Goal: Information Seeking & Learning: Check status

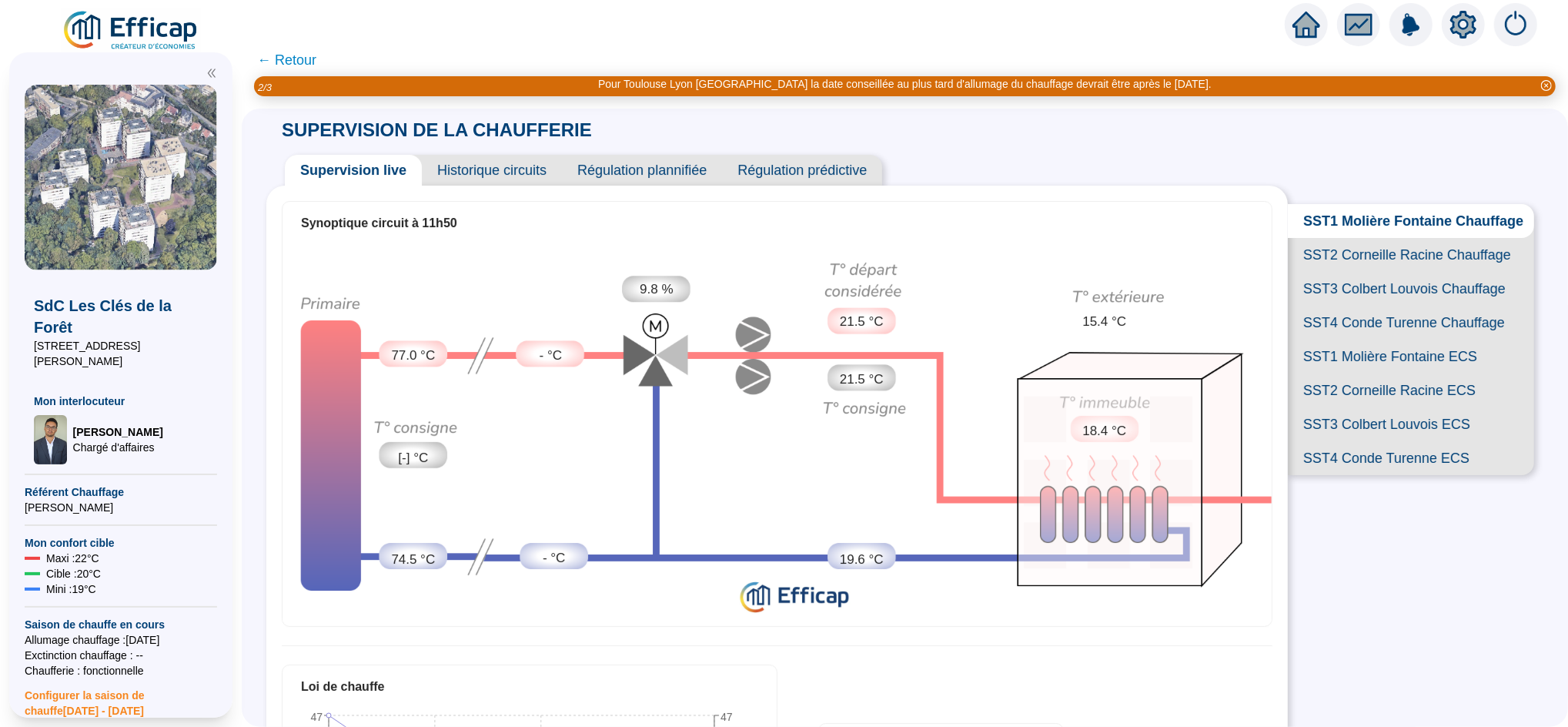
scroll to position [12, 0]
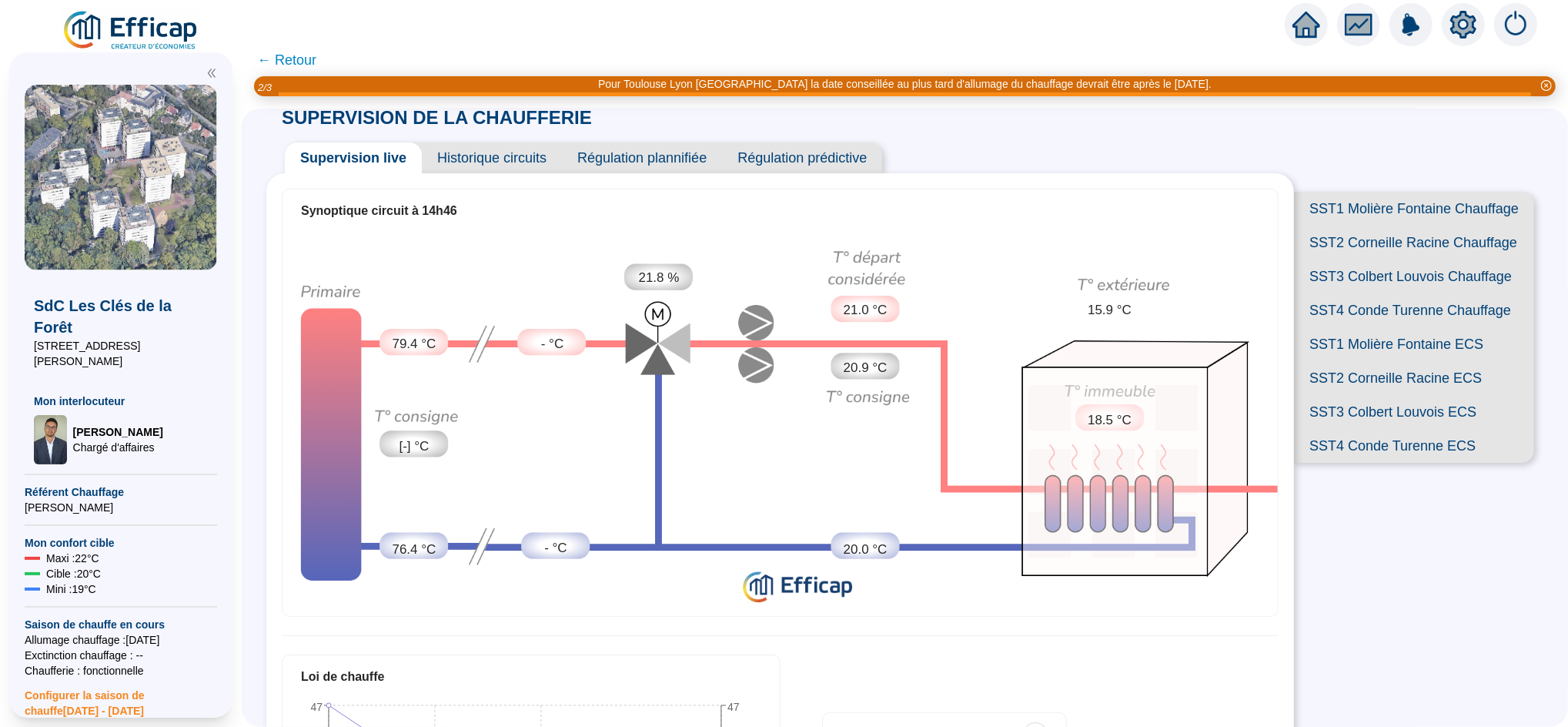
click at [1364, 215] on span "SST1 Molière Fontaine Chauffage" at bounding box center [1414, 208] width 240 height 34
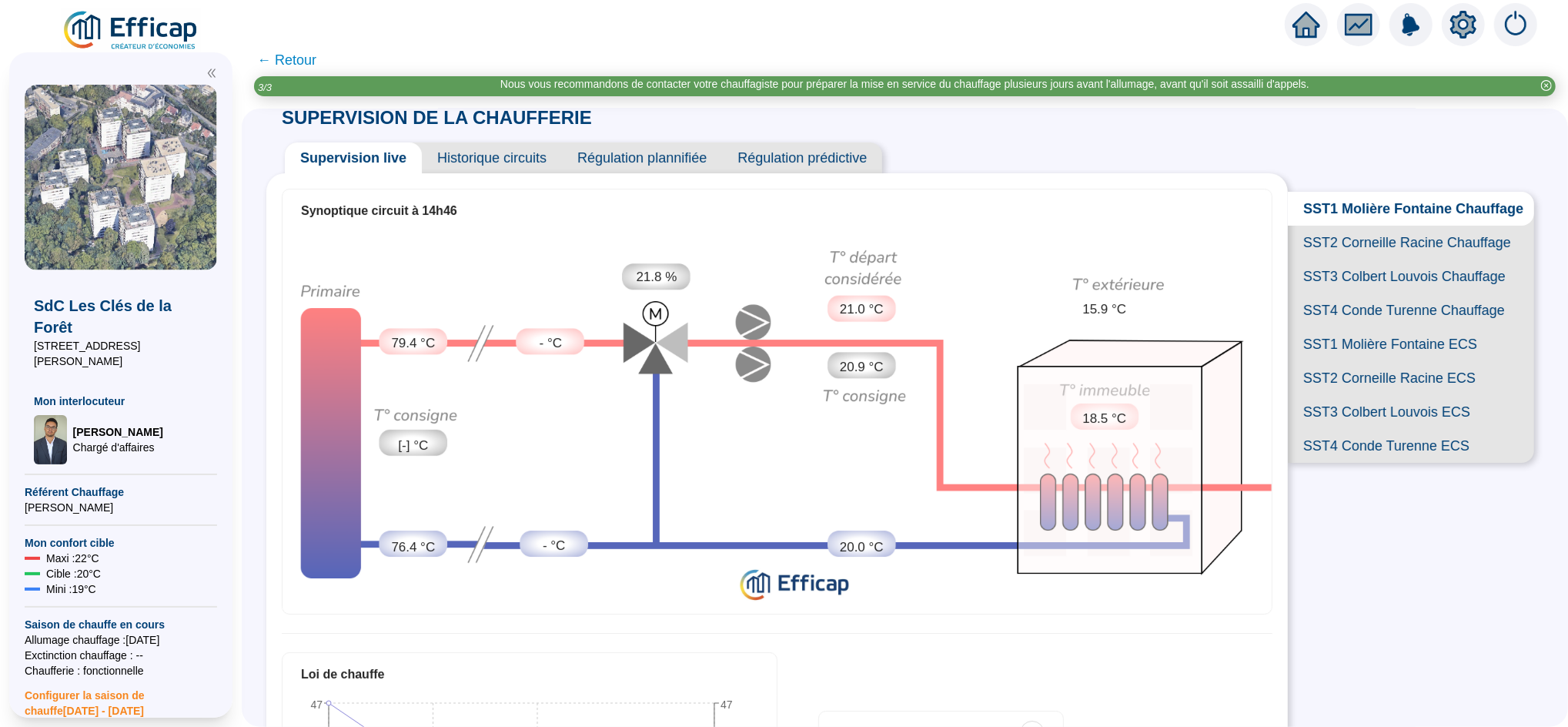
click at [1349, 327] on span "SST4 Conde Turenne Chauffage" at bounding box center [1411, 310] width 246 height 34
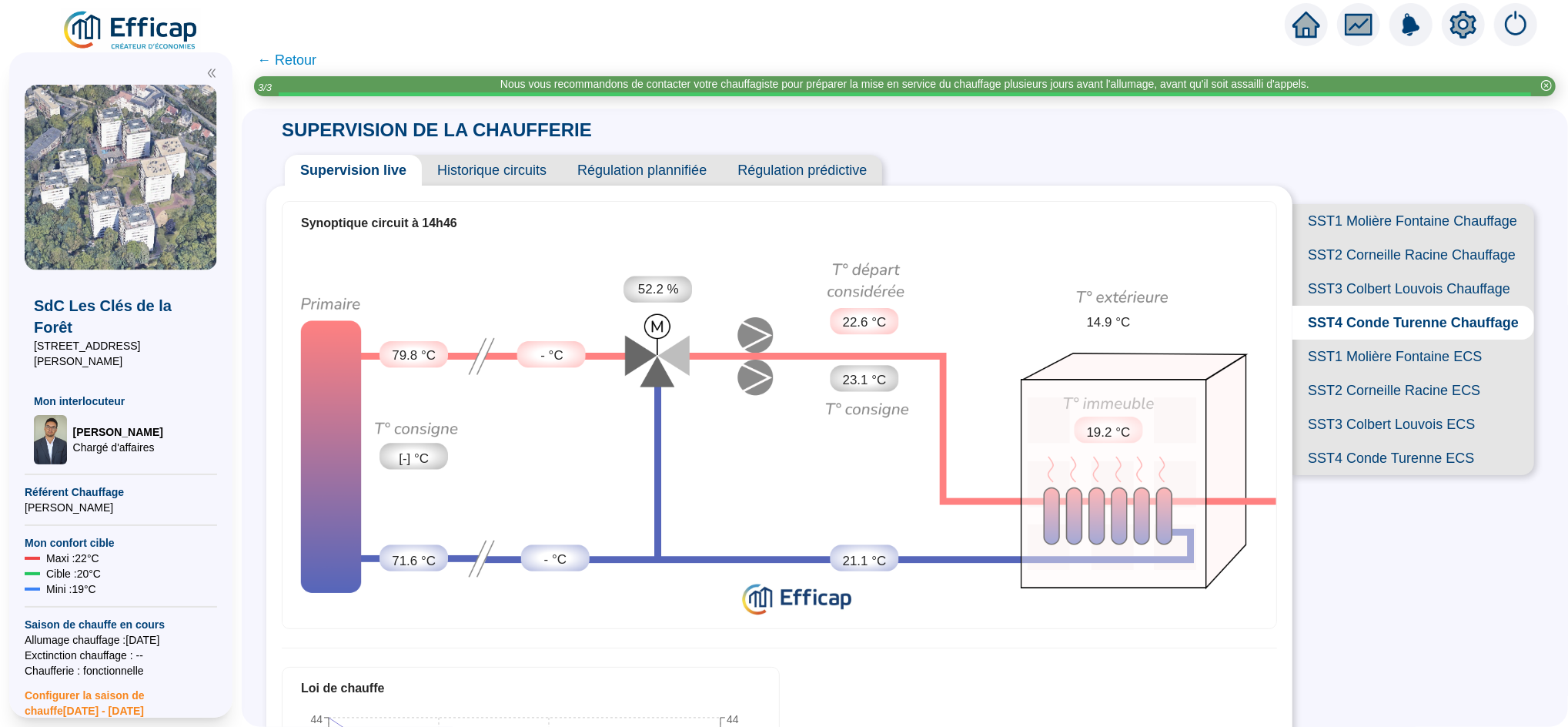
click at [298, 56] on span "← Retour" at bounding box center [287, 59] width 59 height 22
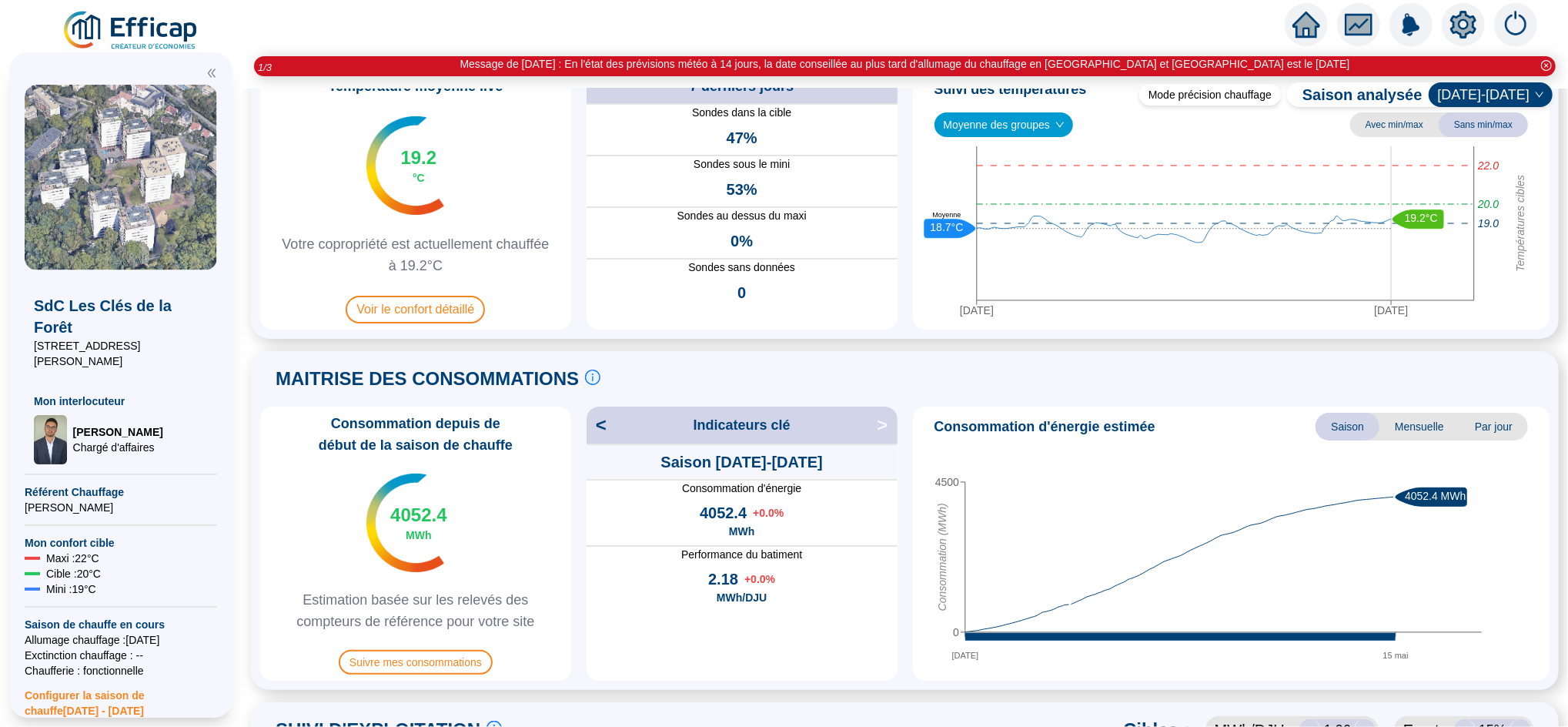
scroll to position [105, 0]
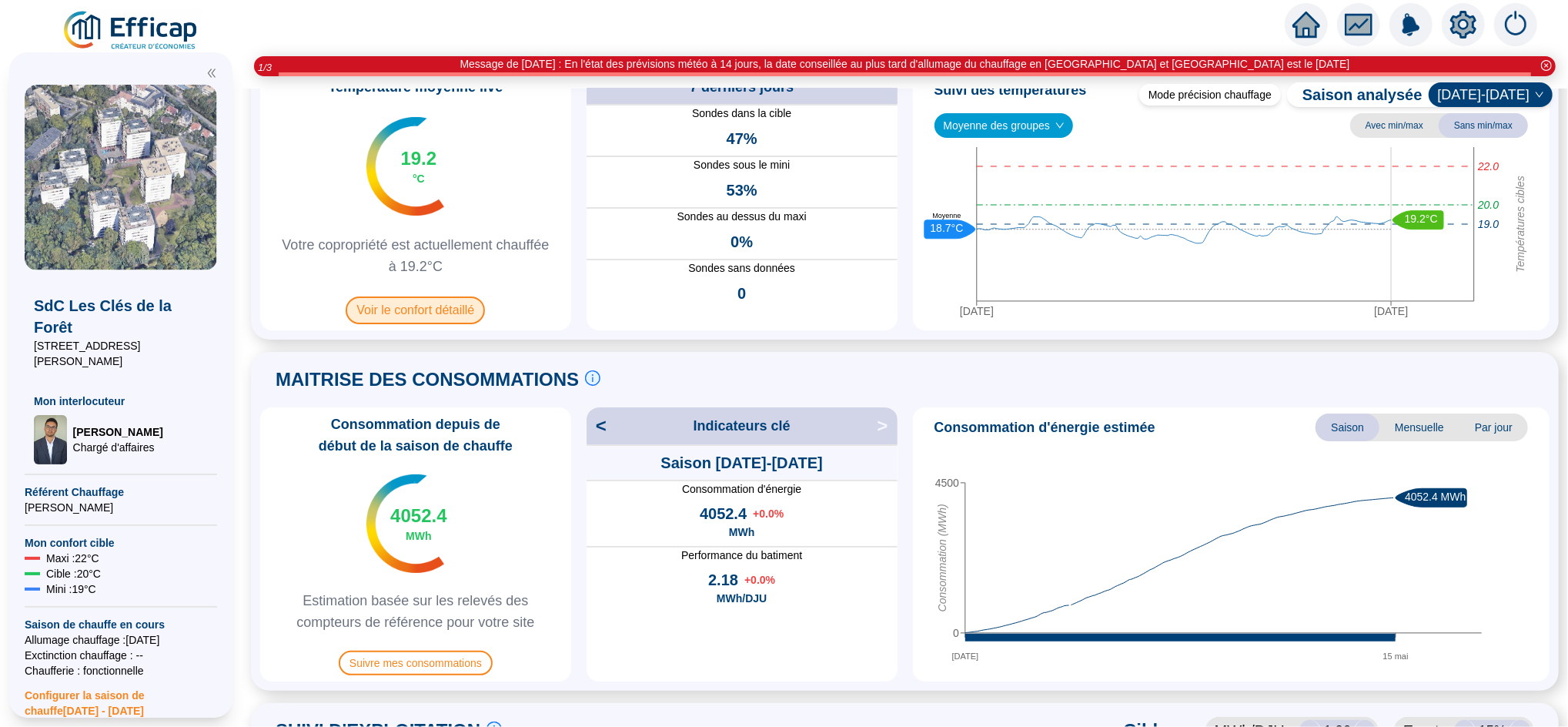
click at [447, 304] on span "Voir le confort détaillé" at bounding box center [415, 310] width 139 height 28
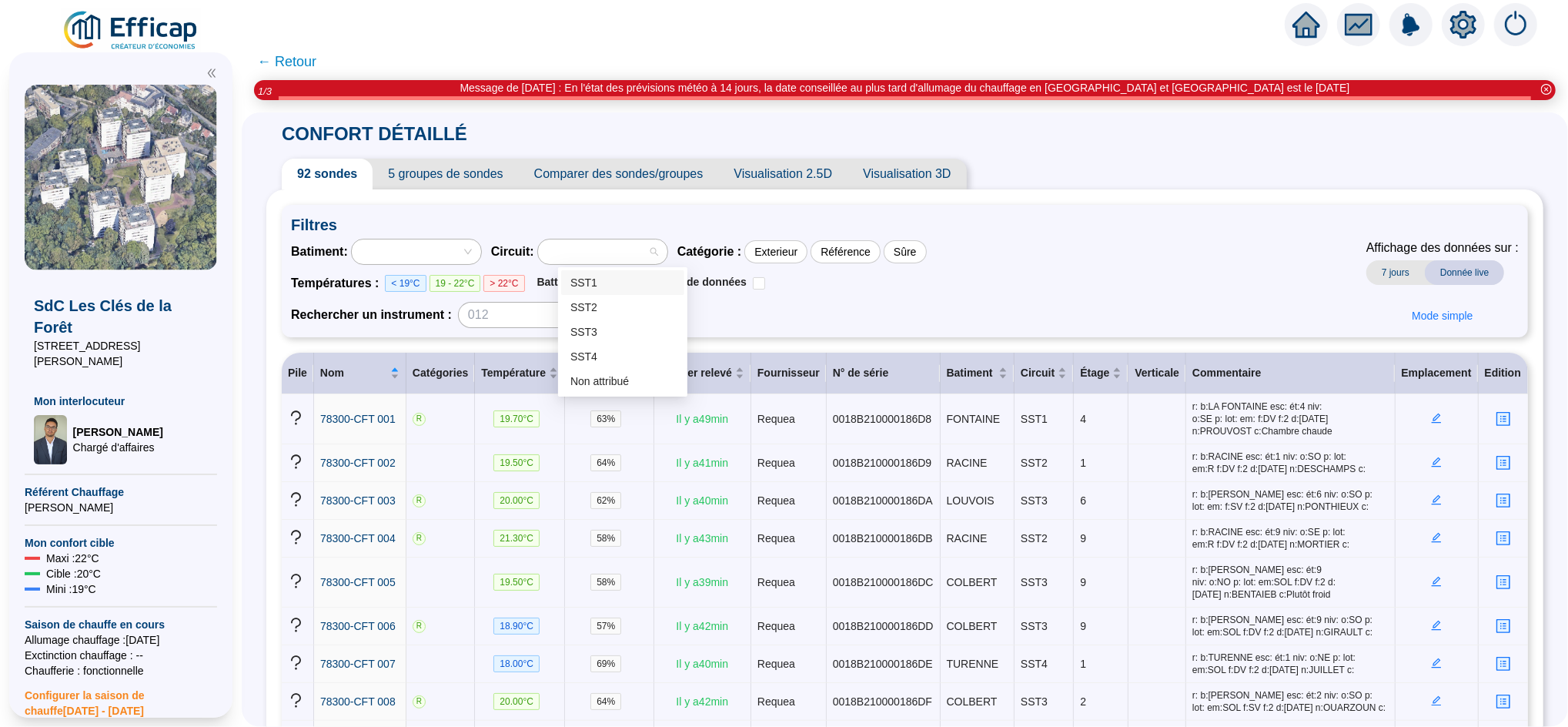
click at [632, 246] on div at bounding box center [594, 252] width 107 height 22
click at [604, 284] on div "SST1" at bounding box center [623, 283] width 105 height 16
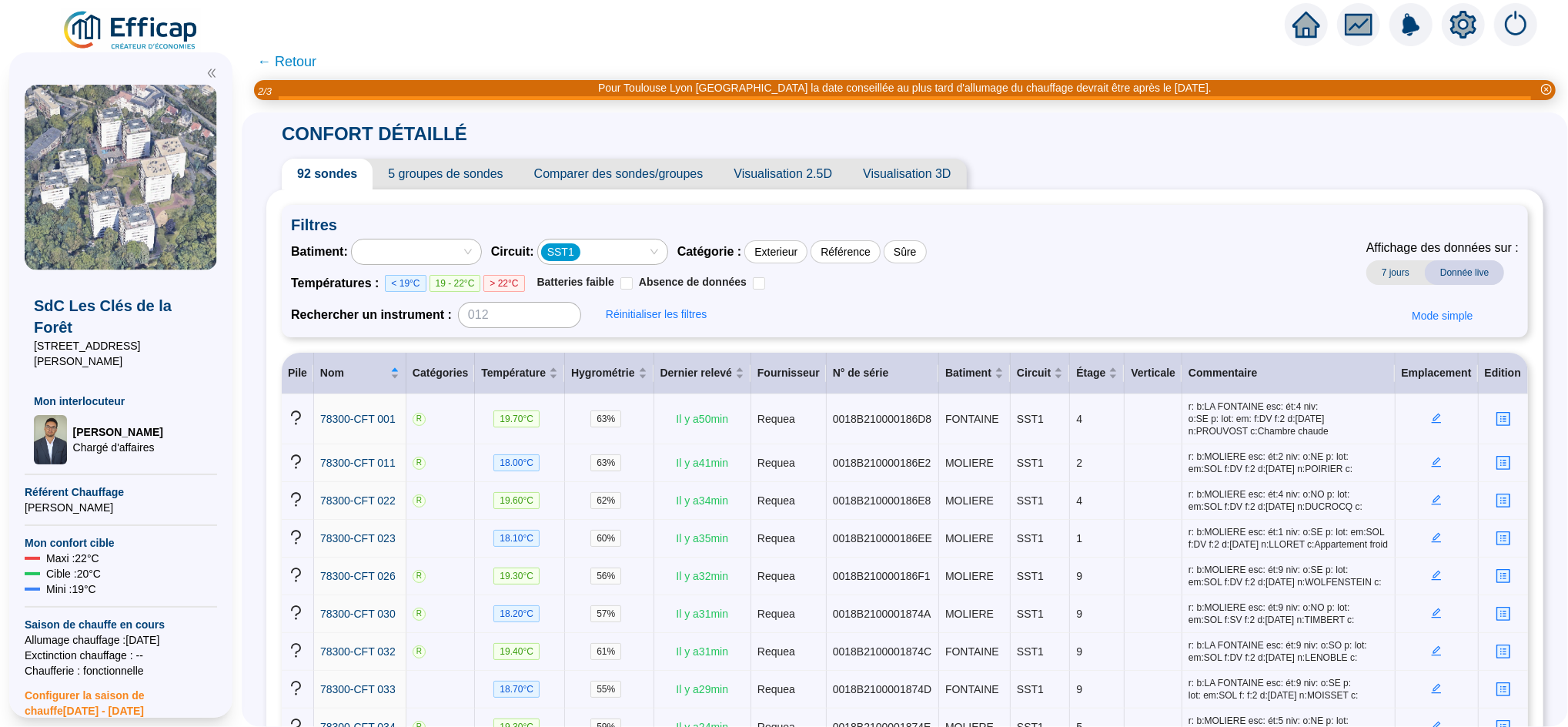
click at [302, 56] on span "← Retour" at bounding box center [287, 61] width 59 height 22
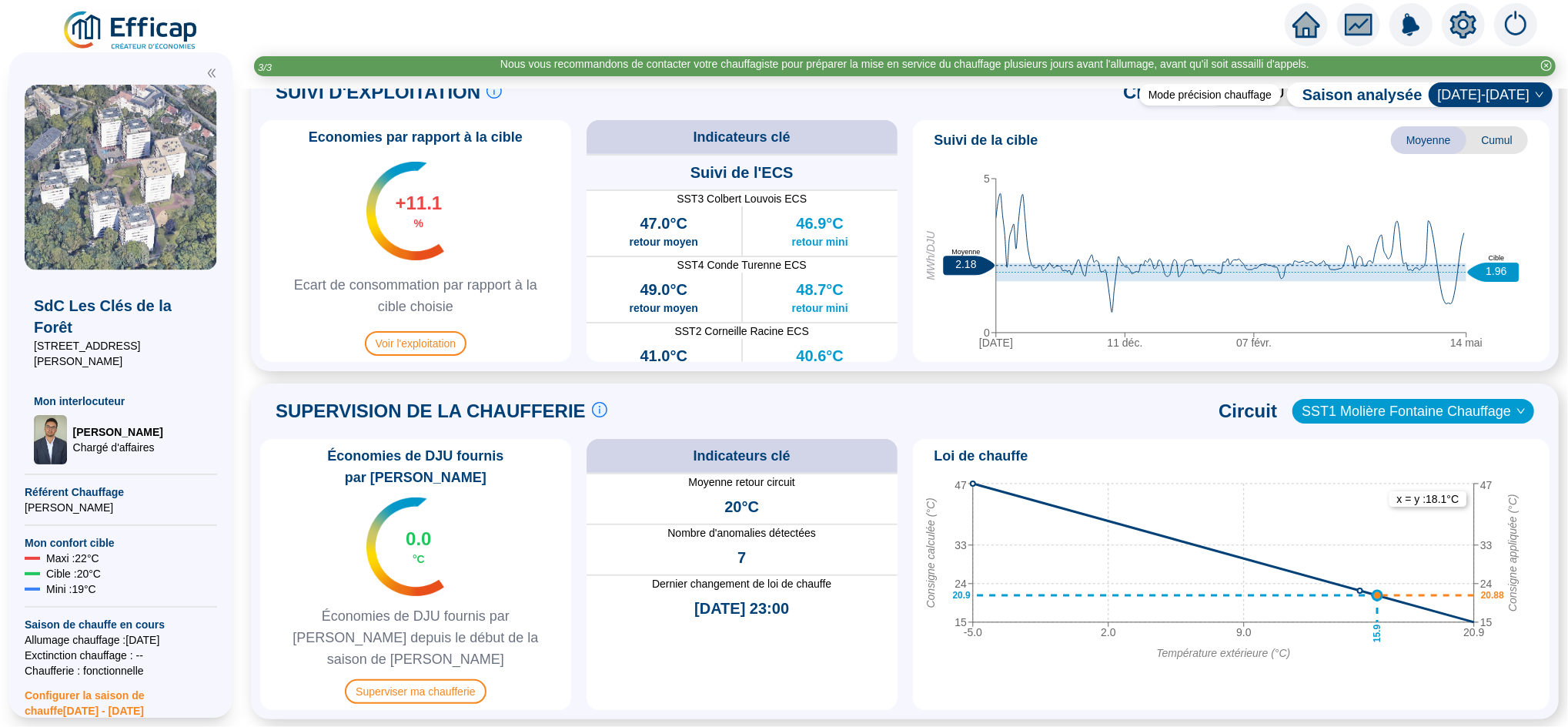
scroll to position [753, 0]
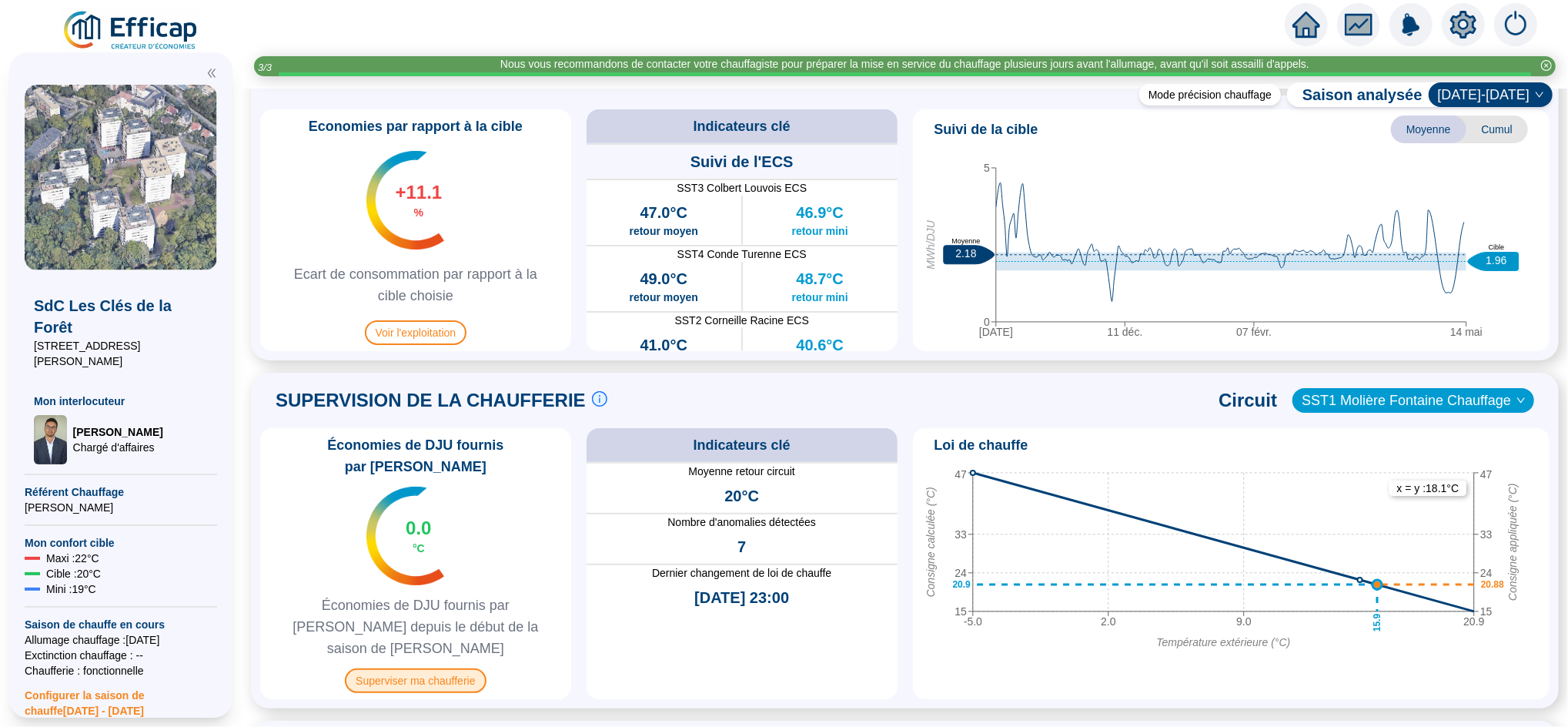
click at [429, 668] on span "Superviser ma chaufferie" at bounding box center [415, 681] width 141 height 25
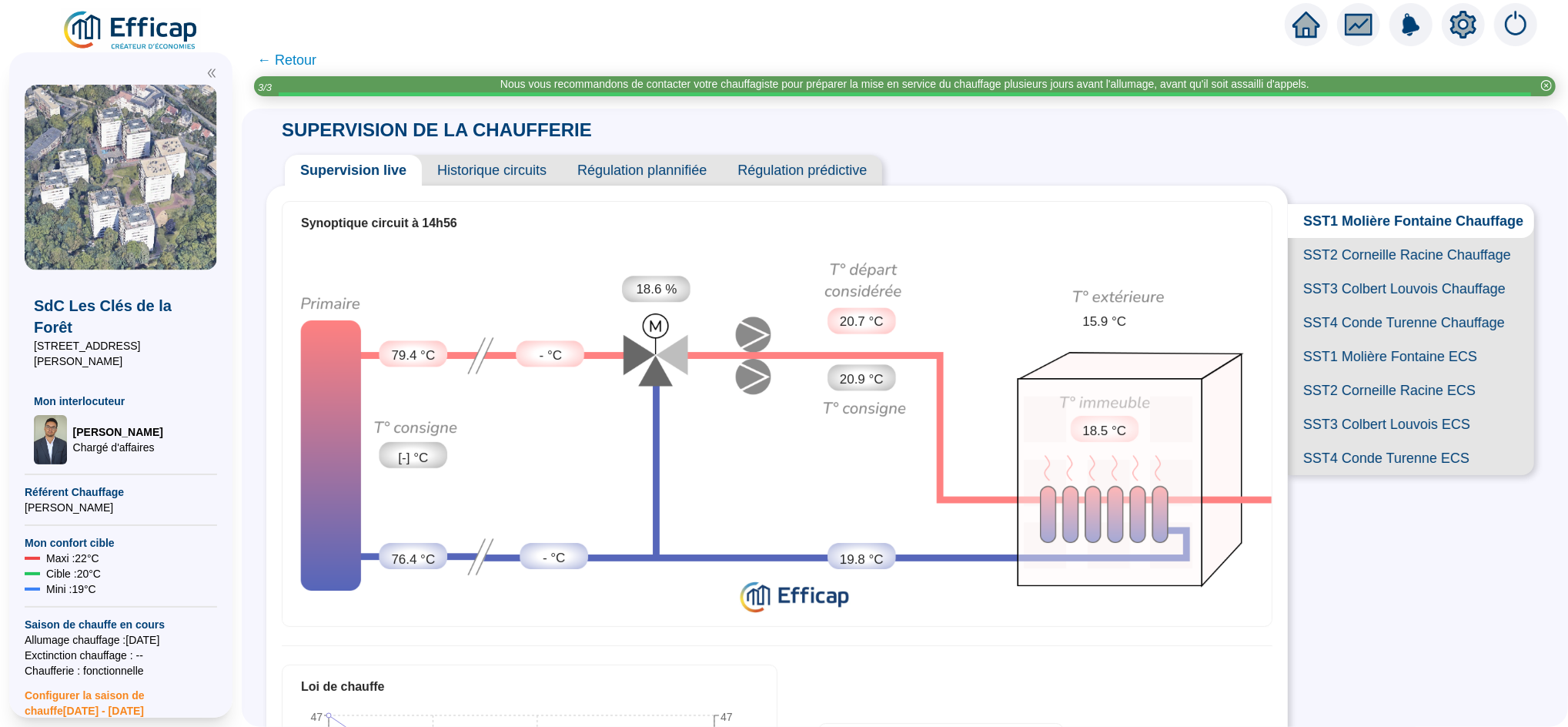
click at [1380, 272] on span "SST2 Corneille Racine Chauffage" at bounding box center [1411, 255] width 246 height 34
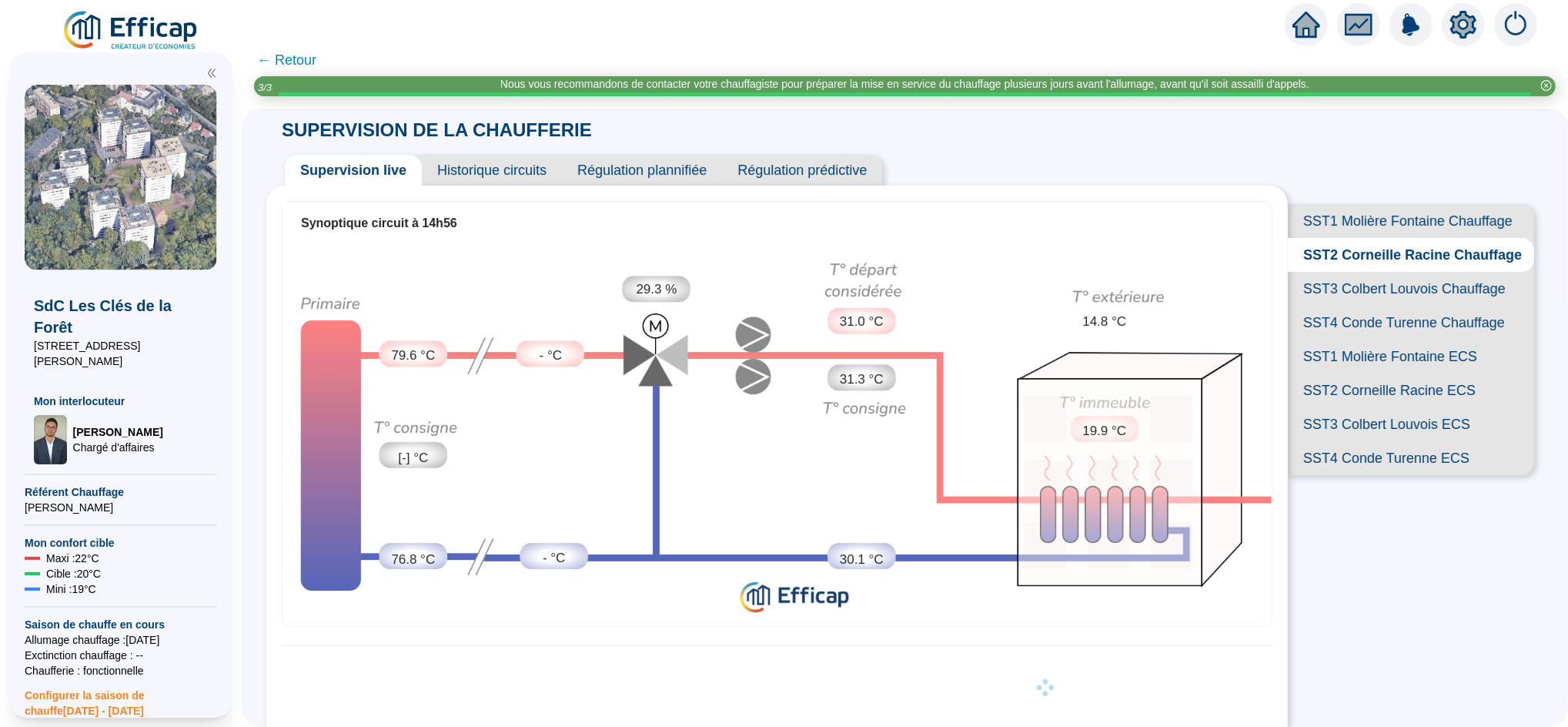
click at [1372, 305] on span "SST3 Colbert Louvois Chauffage" at bounding box center [1411, 289] width 246 height 34
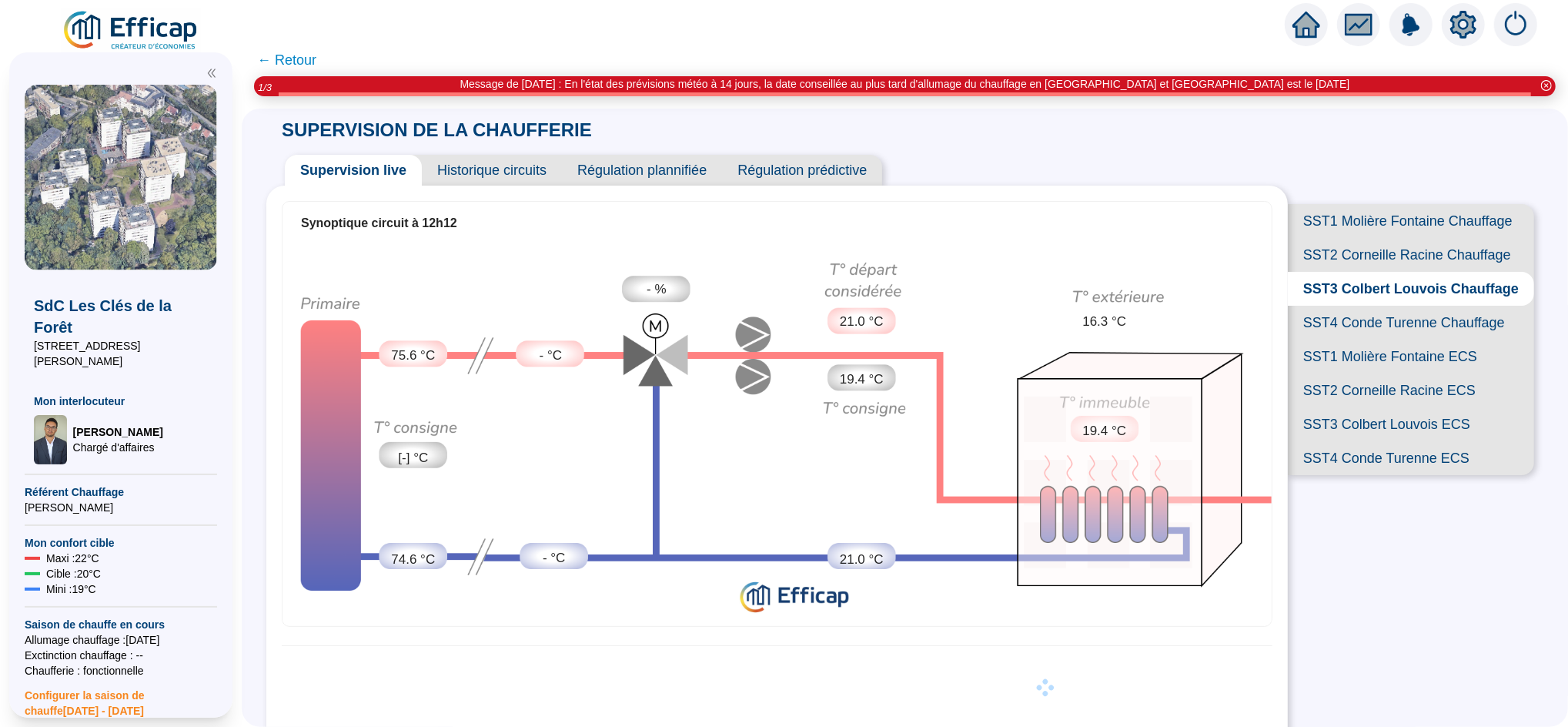
click at [1357, 340] on span "SST4 Conde Turenne Chauffage" at bounding box center [1411, 322] width 246 height 34
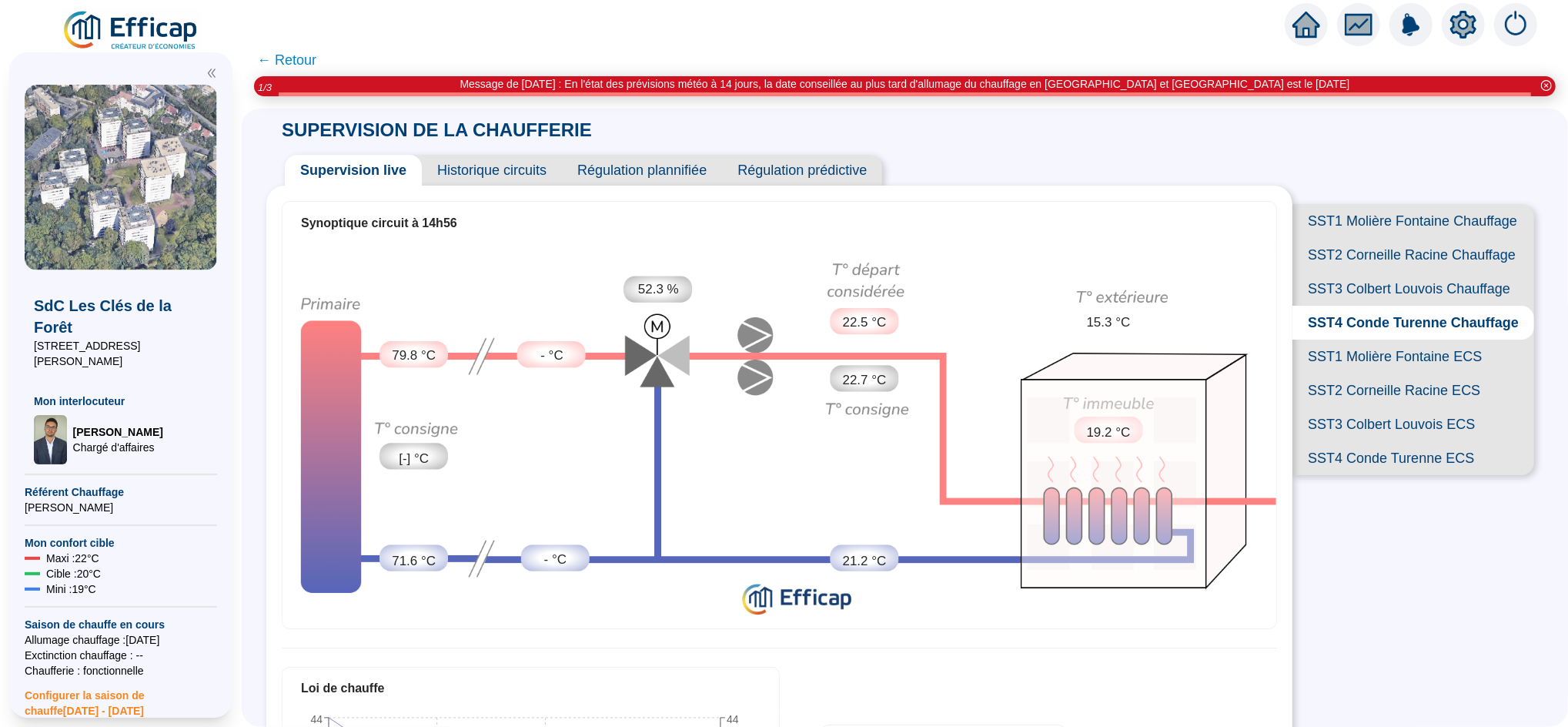
click at [1371, 228] on span "SST1 Molière Fontaine Chauffage" at bounding box center [1414, 221] width 242 height 34
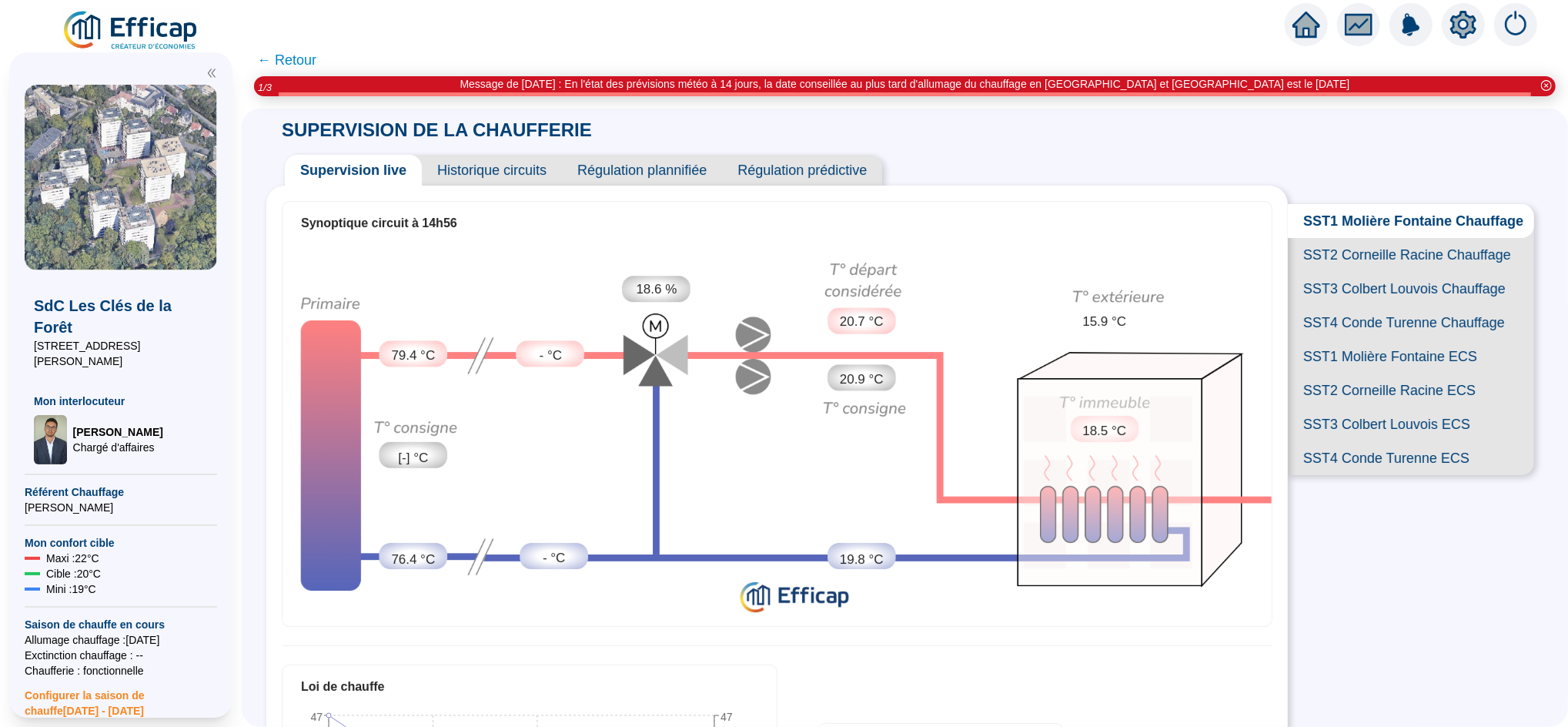
click at [309, 59] on span "← Retour" at bounding box center [287, 59] width 59 height 22
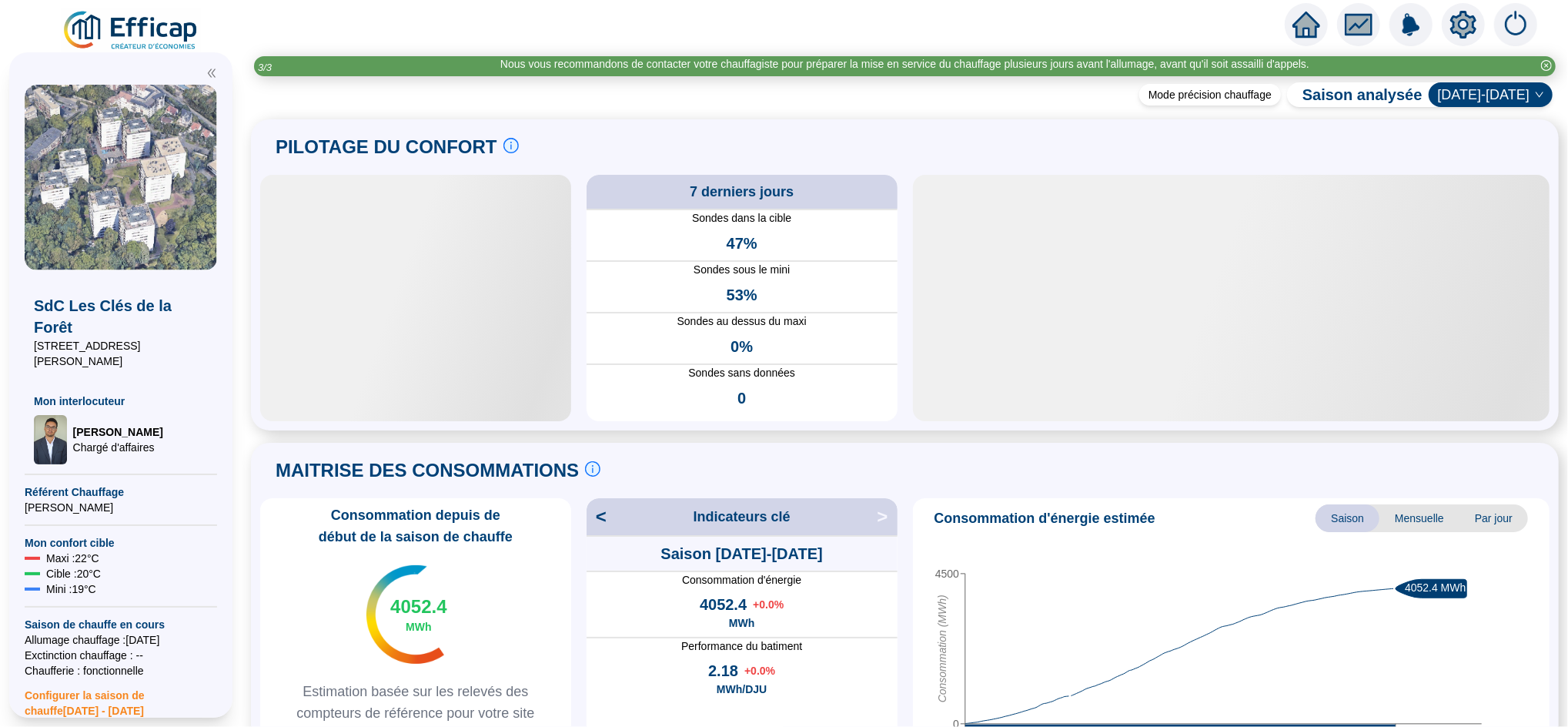
click at [1303, 25] on icon "home" at bounding box center [1307, 24] width 28 height 22
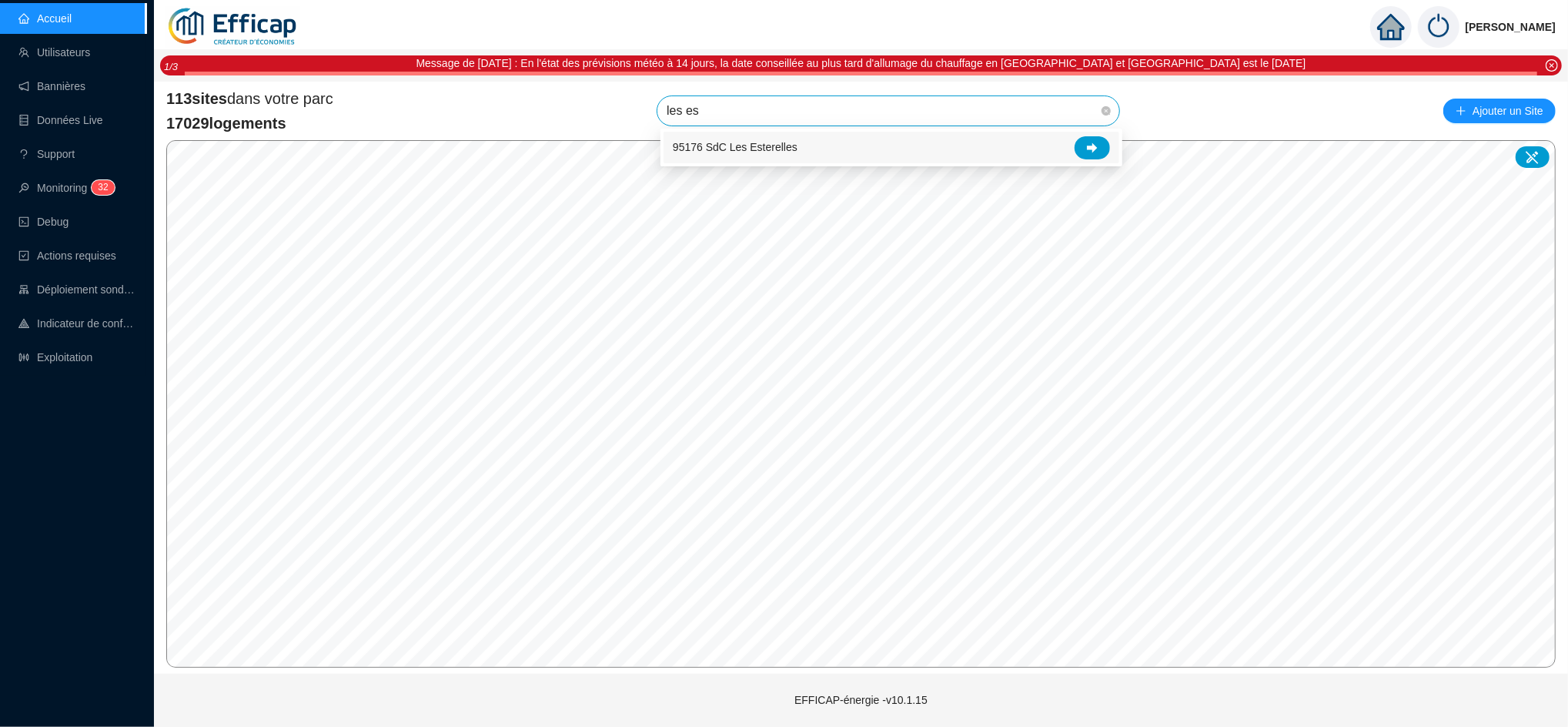
type input "les est"
click at [1093, 143] on icon at bounding box center [1092, 147] width 10 height 10
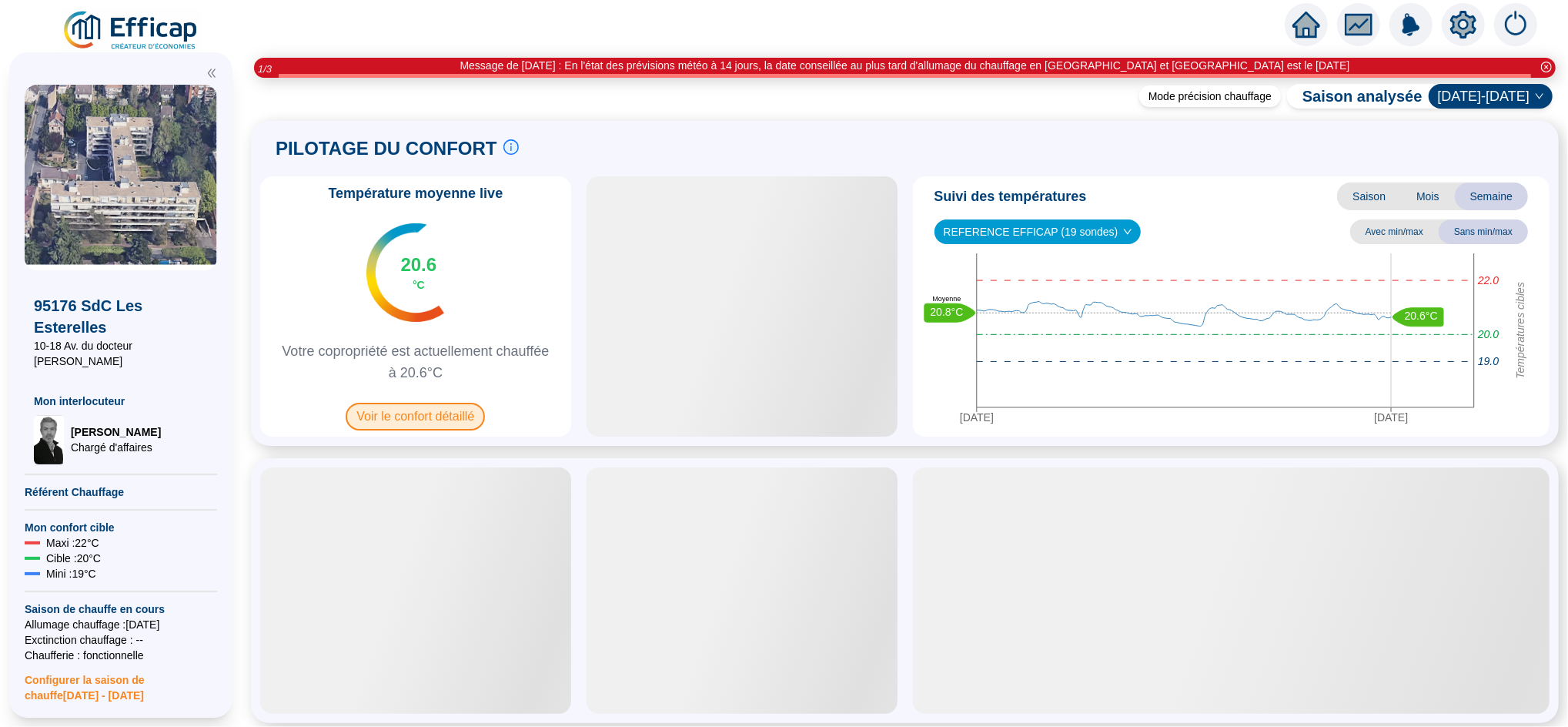
click at [457, 419] on span "Voir le confort détaillé" at bounding box center [415, 416] width 139 height 28
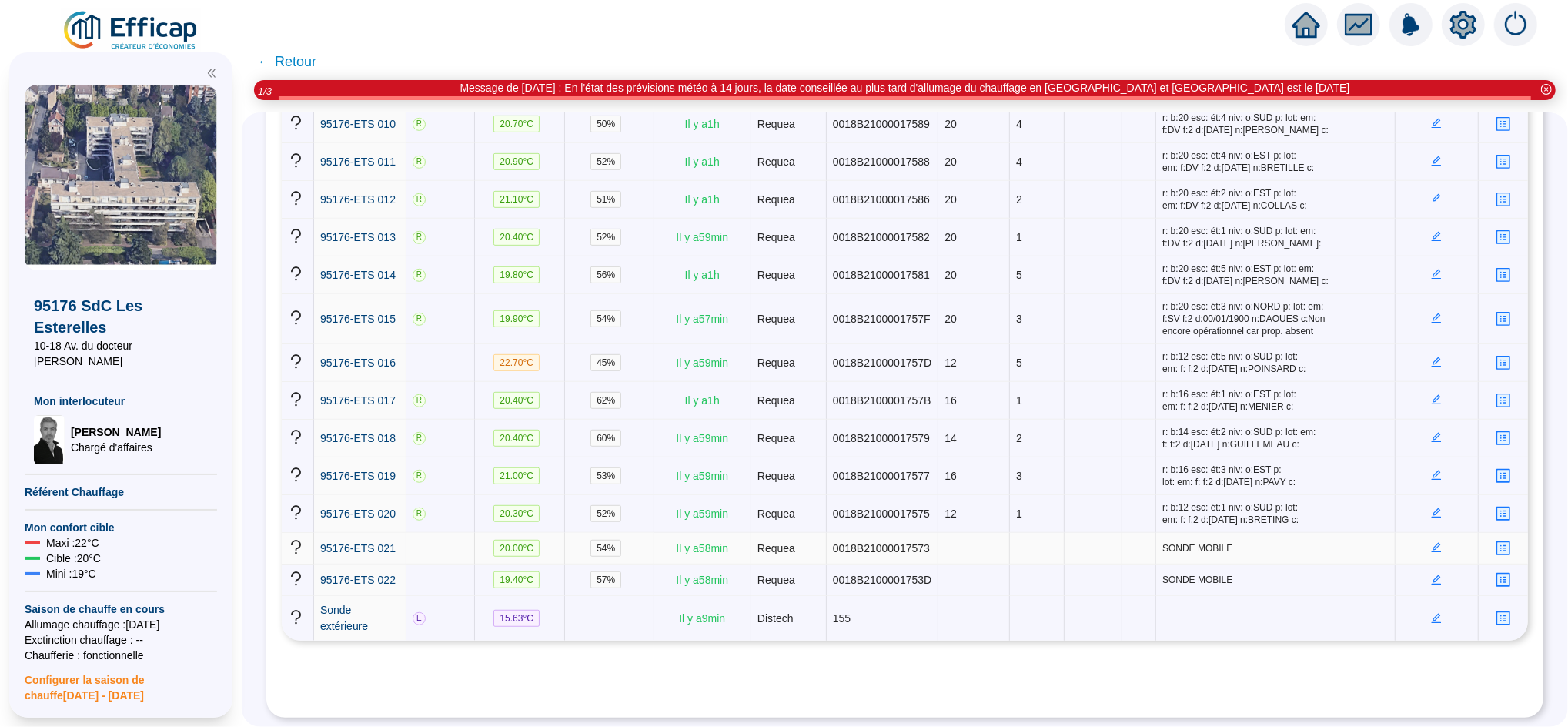
scroll to position [643, 0]
